Goal: Use online tool/utility: Use online tool/utility

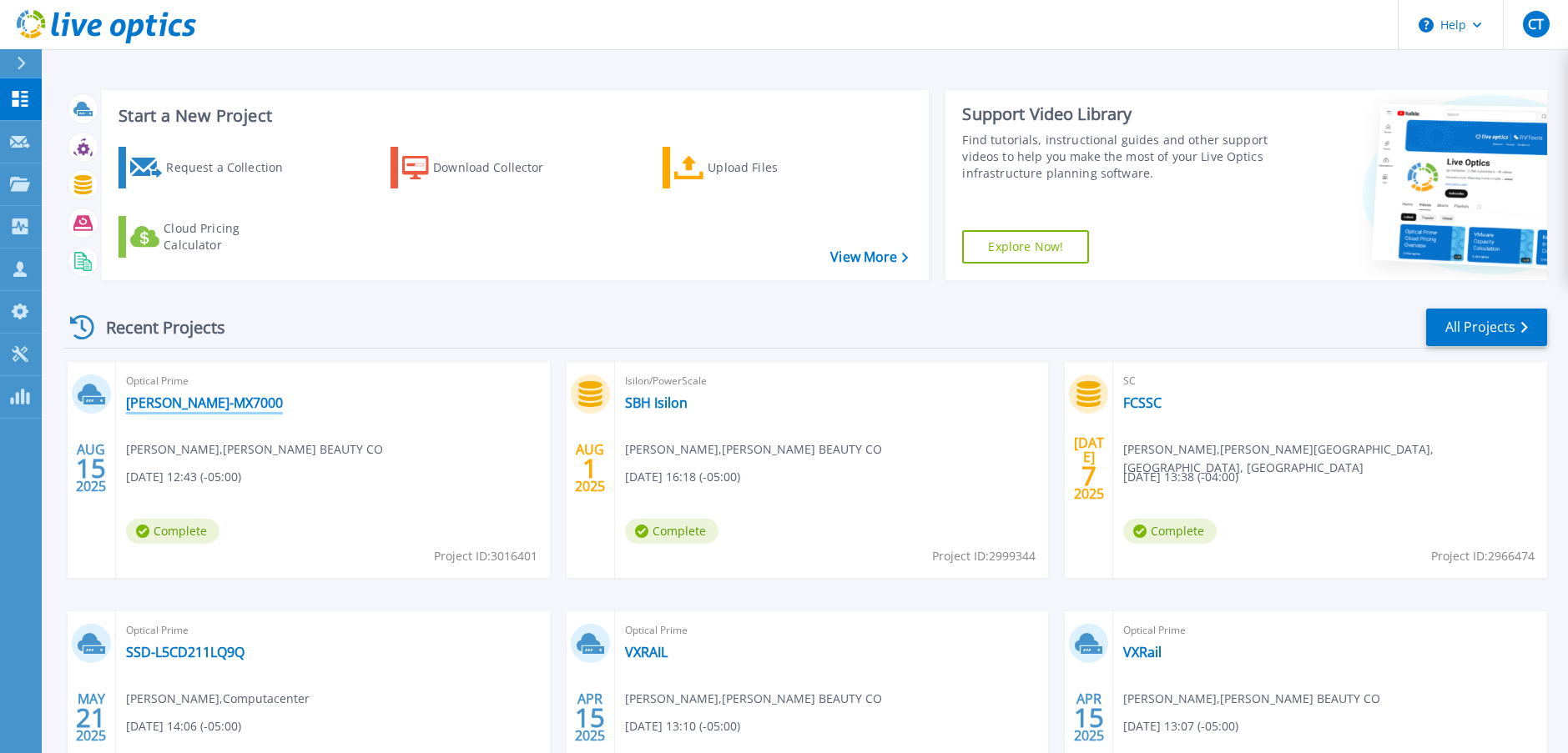
click at [147, 400] on link "[PERSON_NAME]-MX7000" at bounding box center [204, 403] width 157 height 17
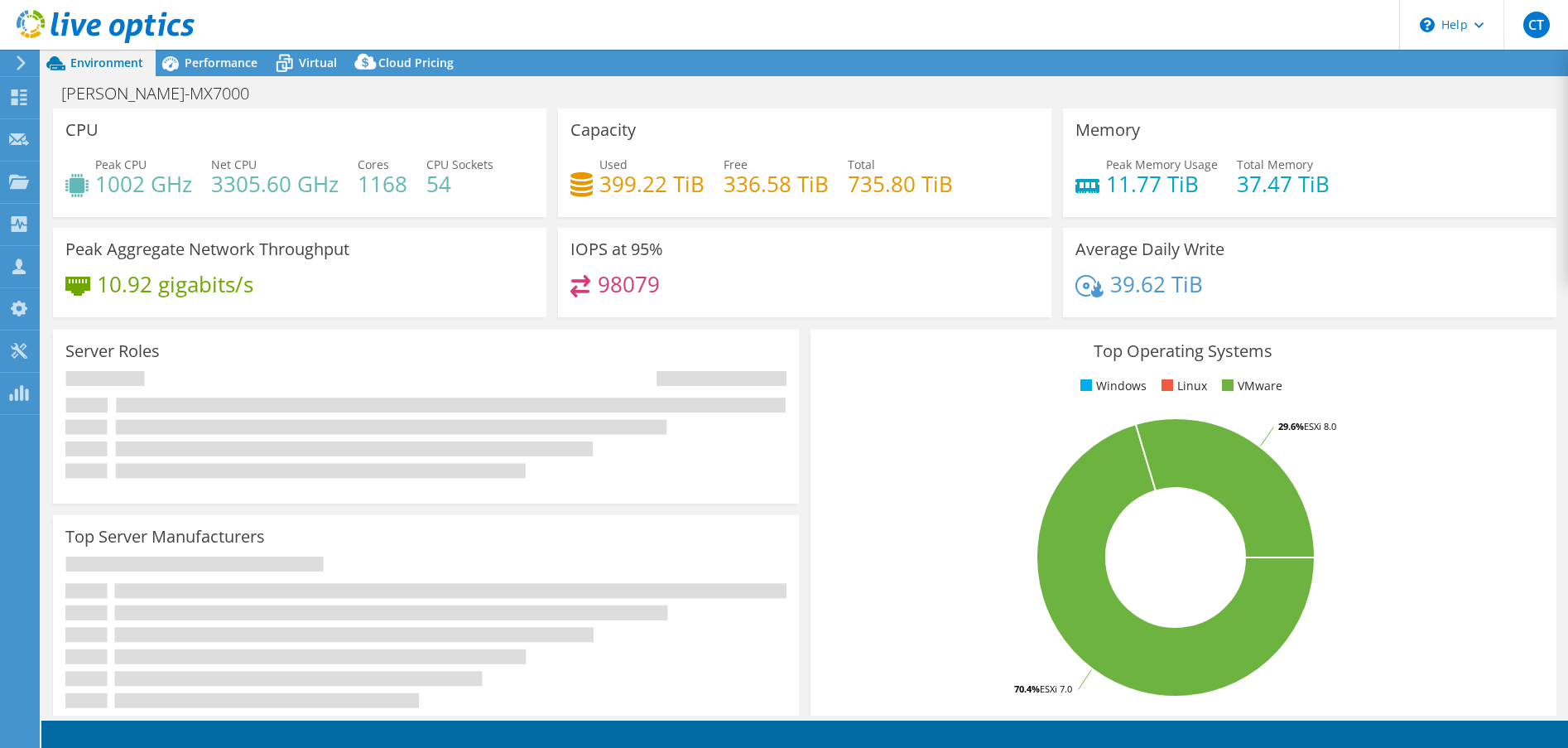
select select "USD"
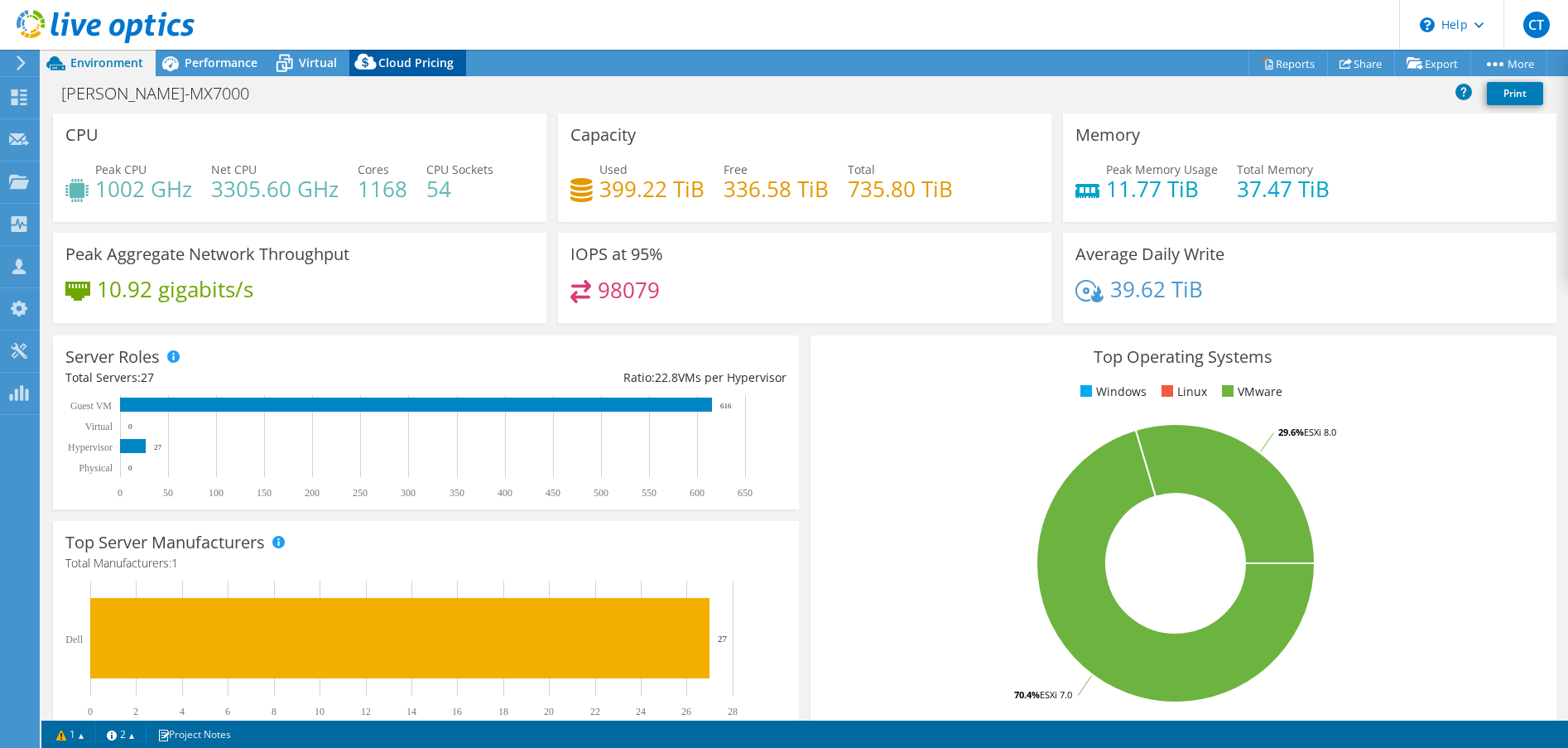
click at [389, 60] on span "Cloud Pricing" at bounding box center [416, 62] width 76 height 16
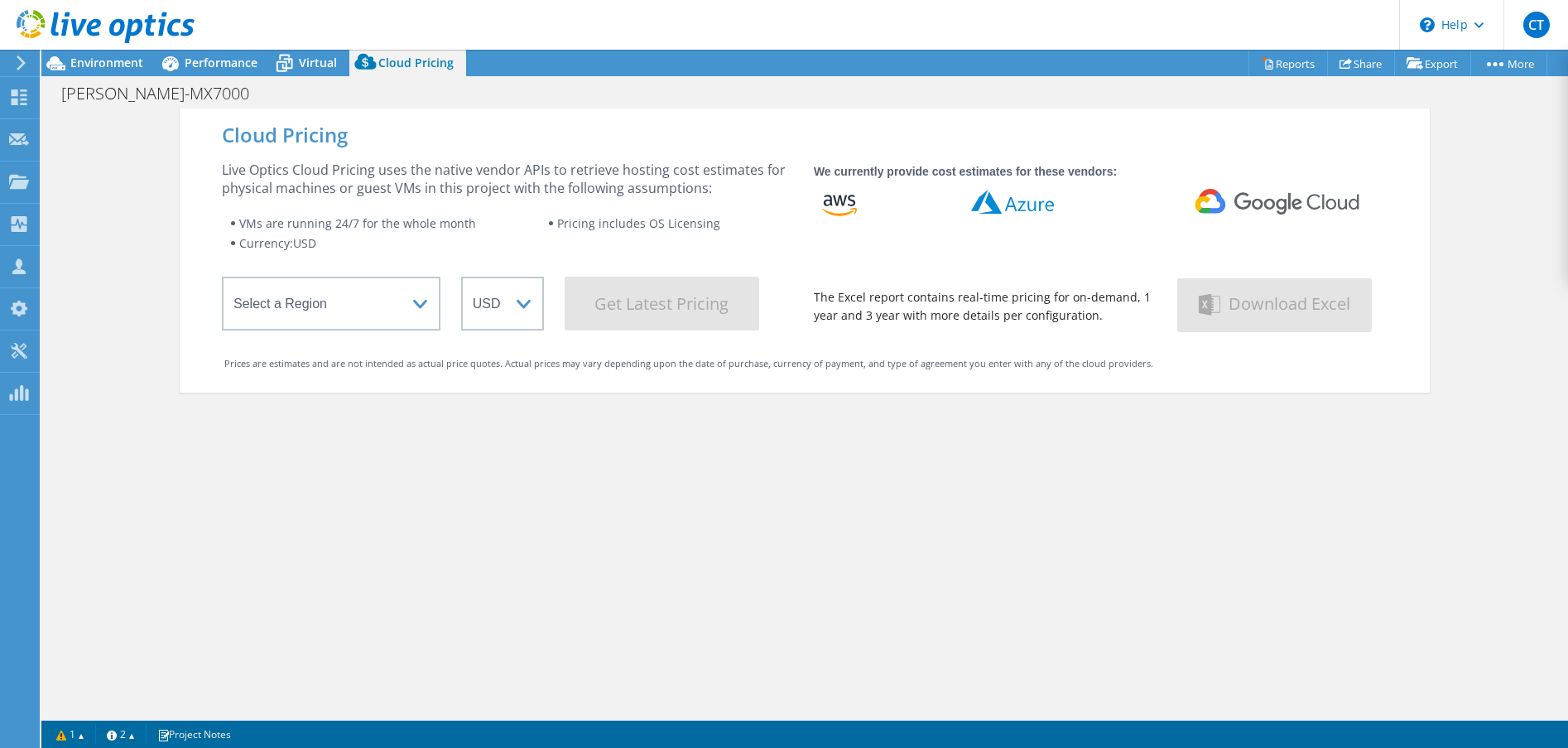
click at [439, 318] on wrapper "Select a Region [GEOGRAPHIC_DATA] ([GEOGRAPHIC_DATA]) [GEOGRAPHIC_DATA] ([GEOGR…" at bounding box center [507, 304] width 571 height 54
click at [414, 298] on select "Select a Region [GEOGRAPHIC_DATA] ([GEOGRAPHIC_DATA]) [GEOGRAPHIC_DATA] ([GEOGR…" at bounding box center [331, 304] width 219 height 54
select select "USWest"
click at [222, 280] on select "Select a Region [GEOGRAPHIC_DATA] ([GEOGRAPHIC_DATA]) [GEOGRAPHIC_DATA] ([GEOGR…" at bounding box center [331, 304] width 219 height 54
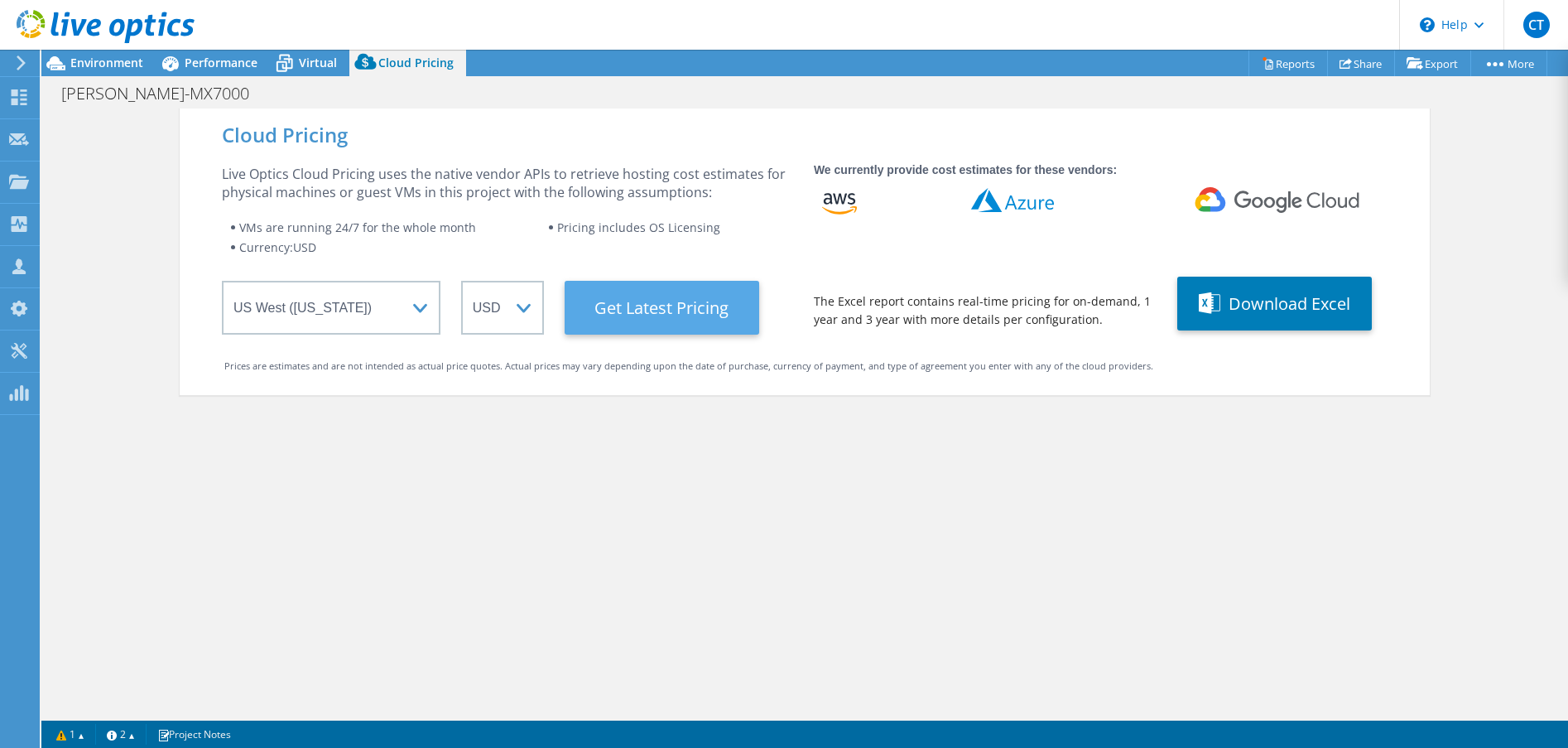
click at [645, 293] on Latest "Get Latest Pricing" at bounding box center [661, 308] width 194 height 54
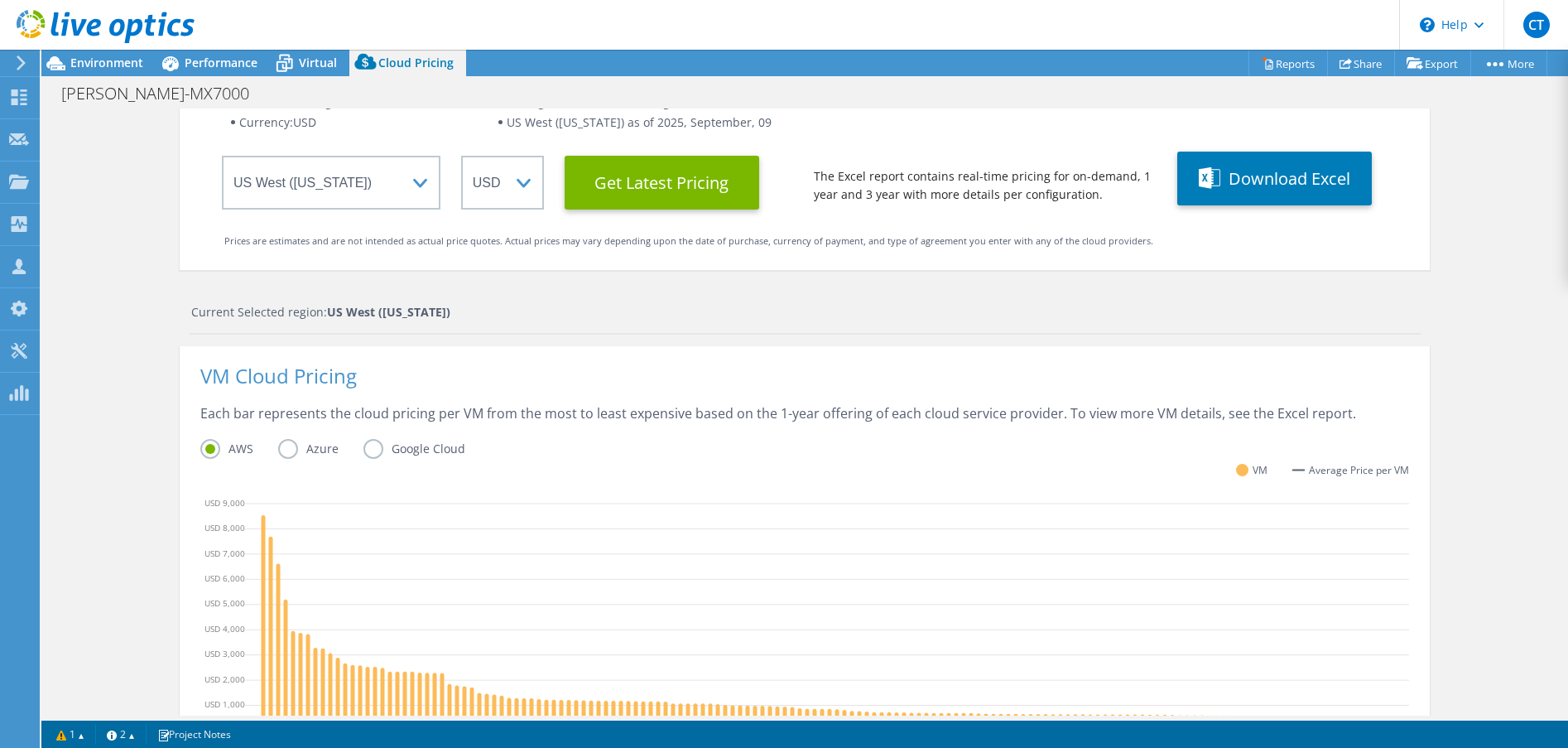
scroll to position [511, 0]
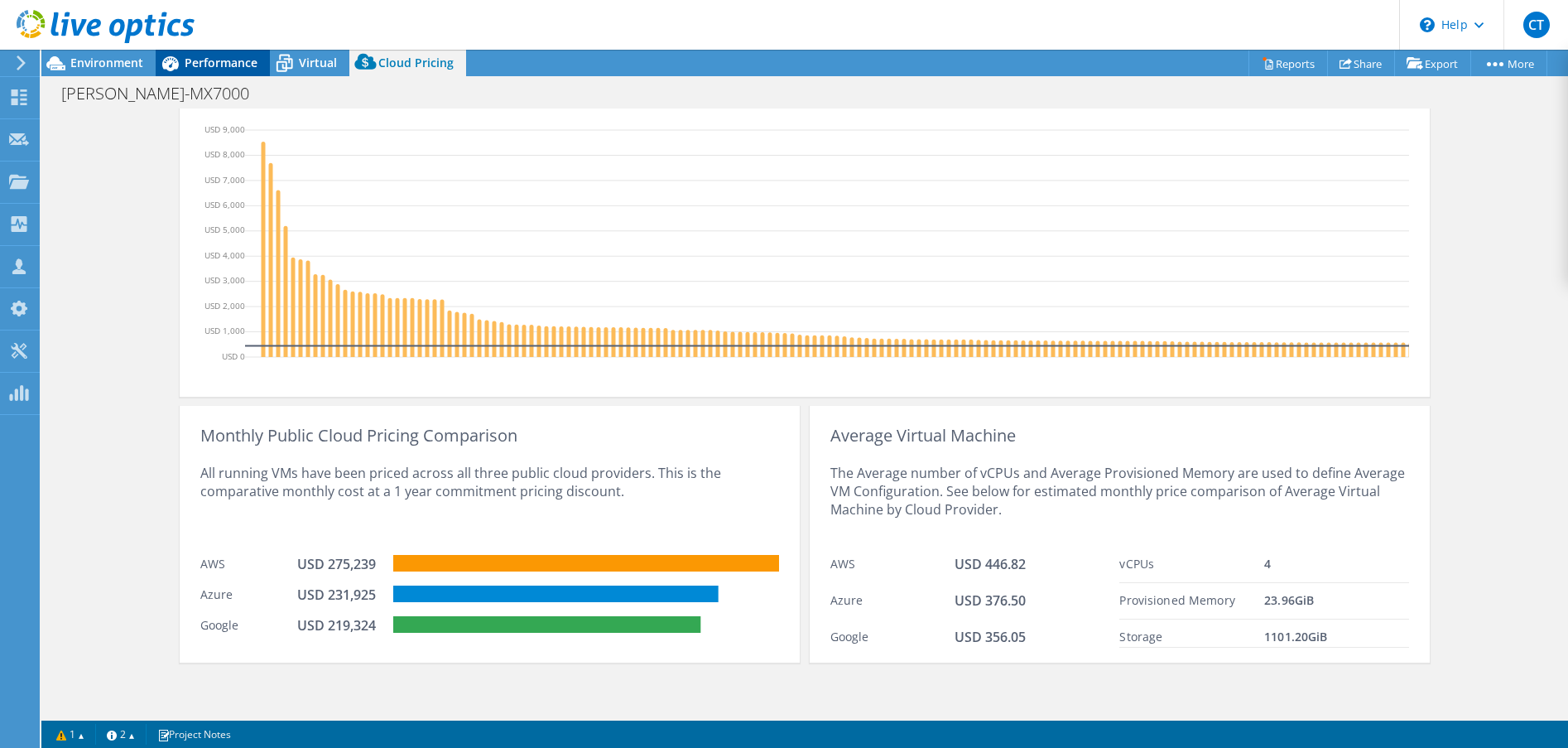
click at [193, 57] on span "Performance" at bounding box center [221, 62] width 73 height 16
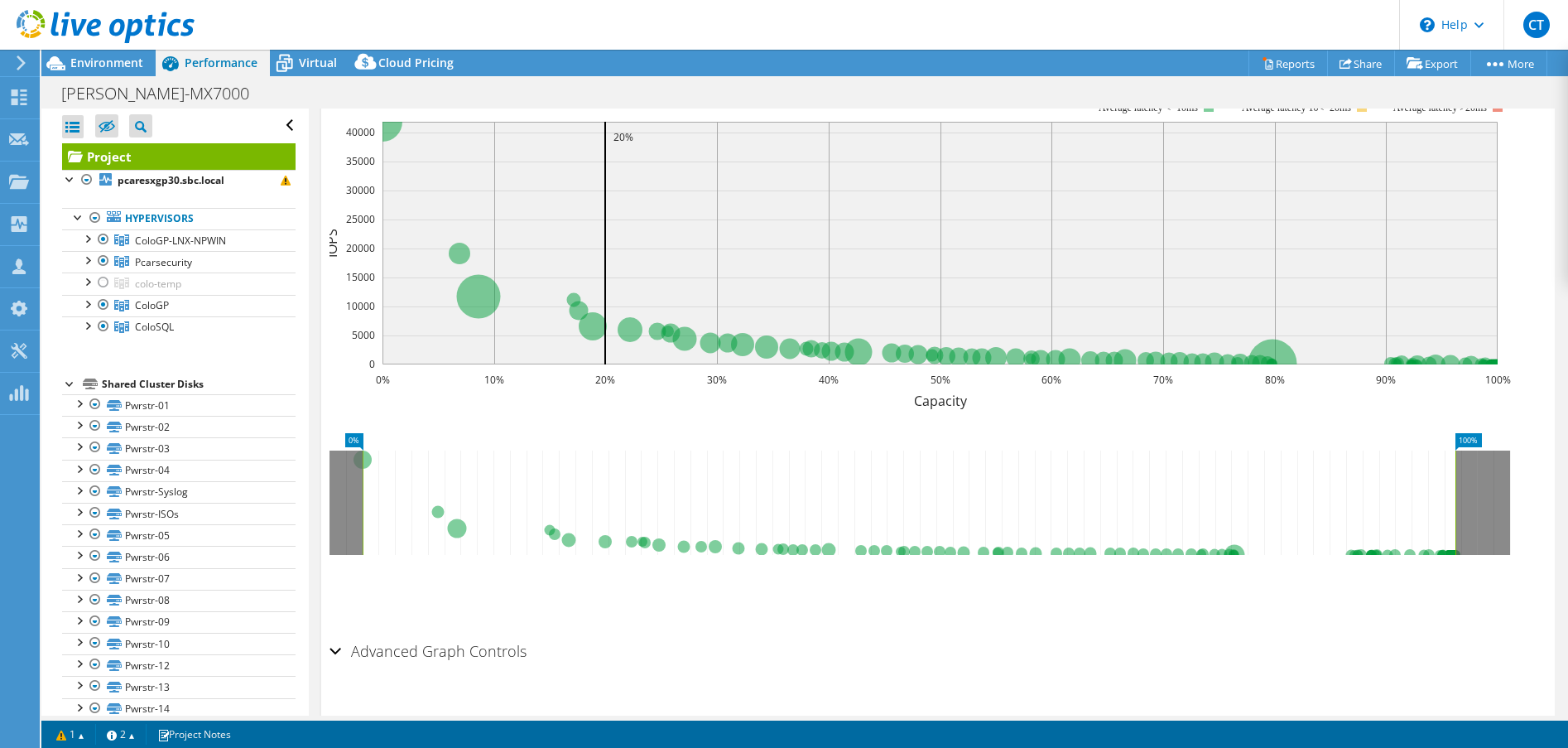
scroll to position [0, 0]
click at [1422, 70] on link "Export" at bounding box center [1433, 63] width 77 height 26
click at [1387, 94] on link "vSAN ReadyNode Sizer" at bounding box center [1394, 93] width 157 height 34
